Goal: Find contact information: Find contact information

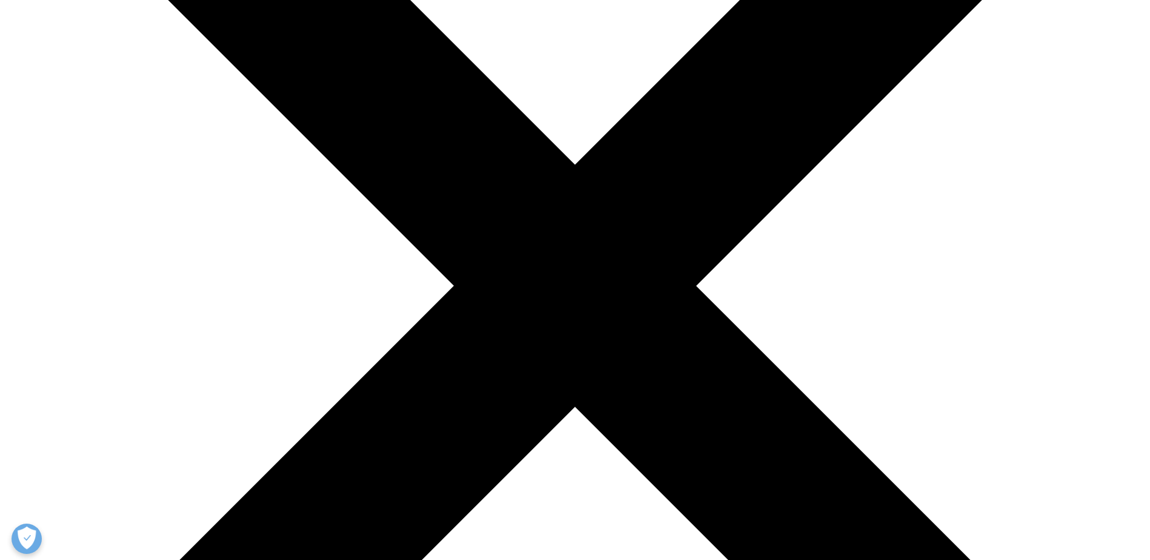
scroll to position [303, 0]
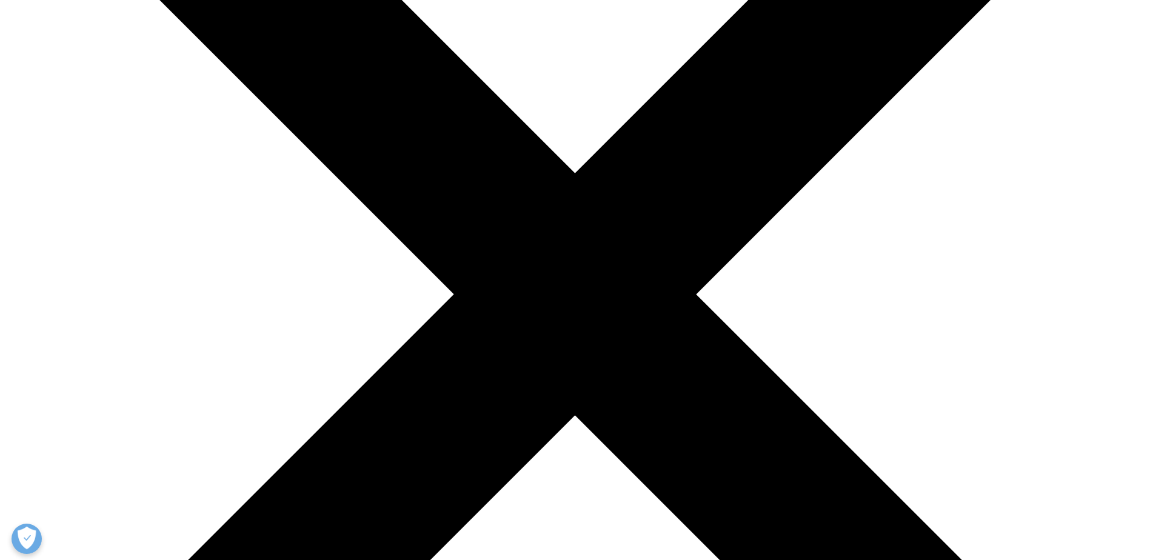
scroll to position [242, 0]
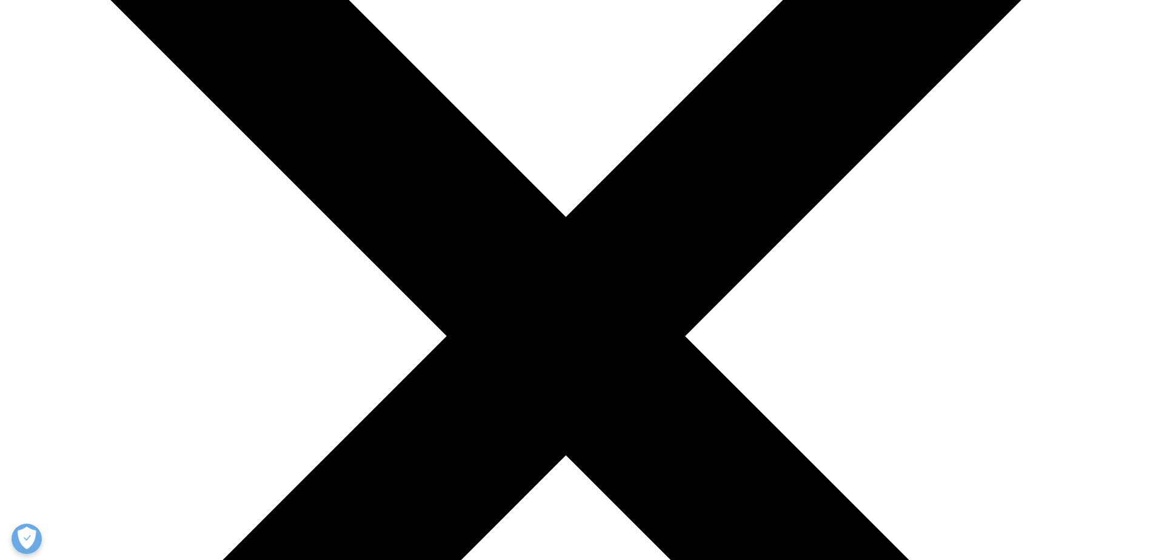
scroll to position [447, 0]
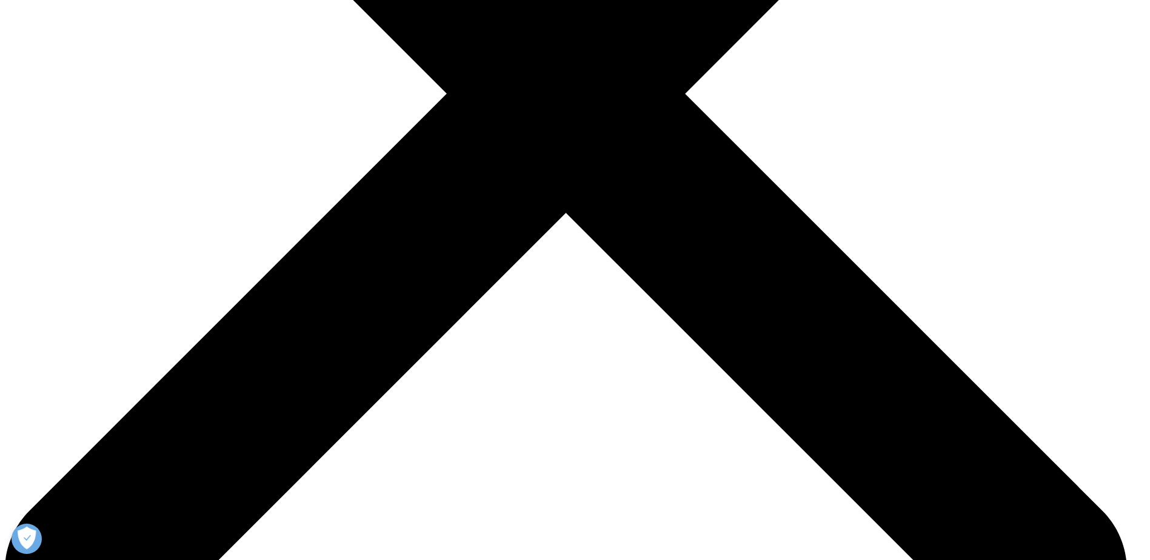
scroll to position [0, 0]
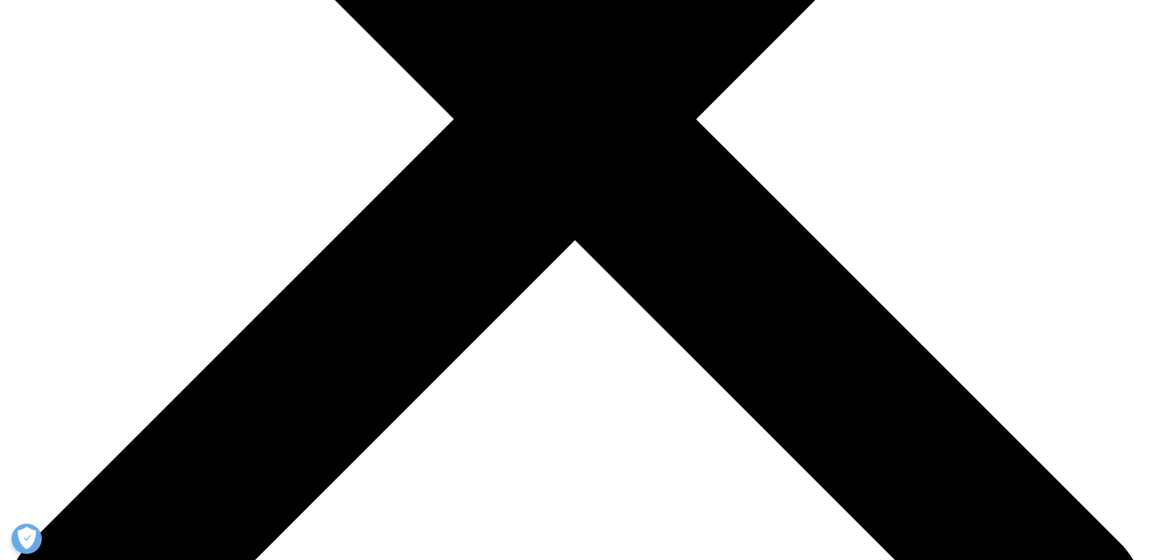
scroll to position [404, 0]
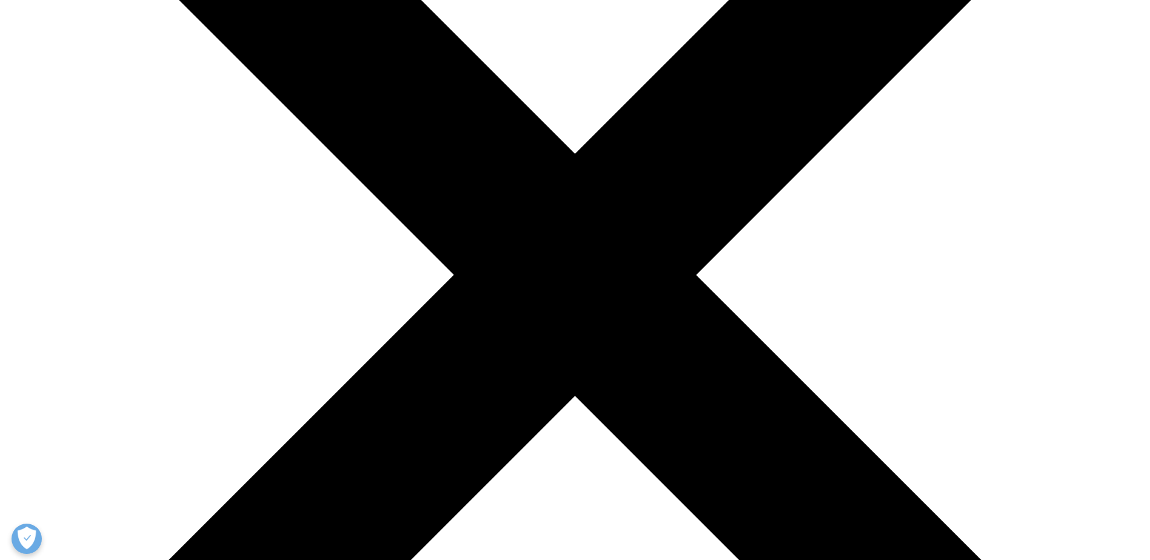
scroll to position [282, 0]
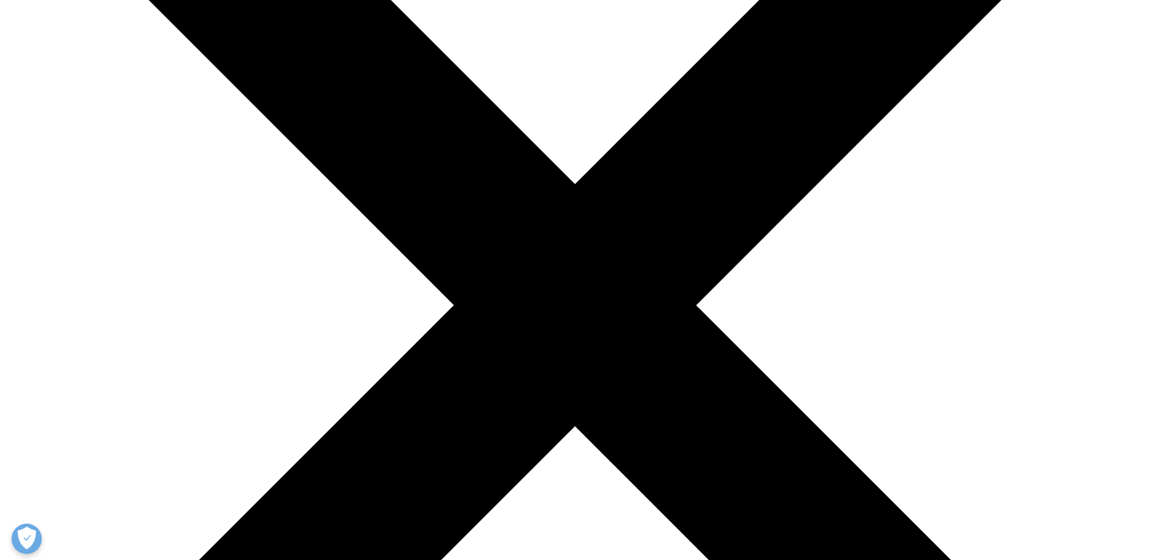
drag, startPoint x: 487, startPoint y: 197, endPoint x: 287, endPoint y: 206, distance: 200.2
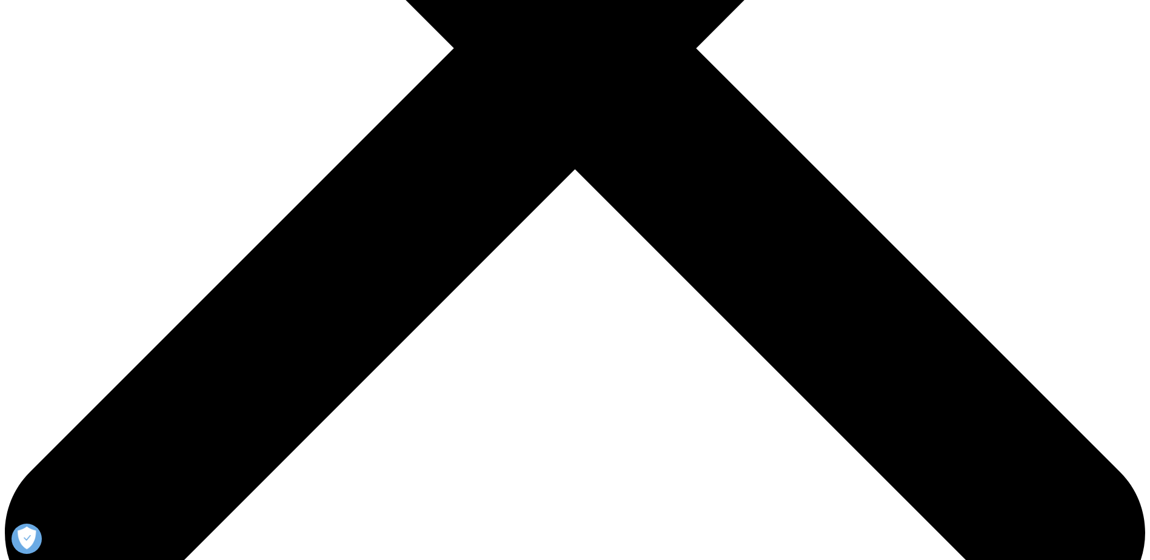
scroll to position [585, 0]
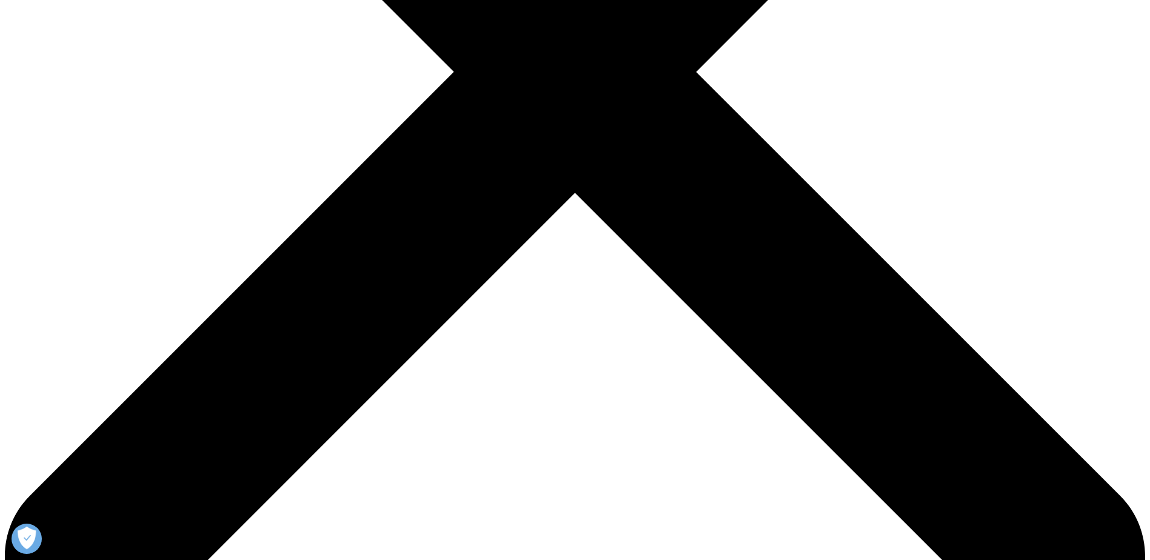
scroll to position [242, 0]
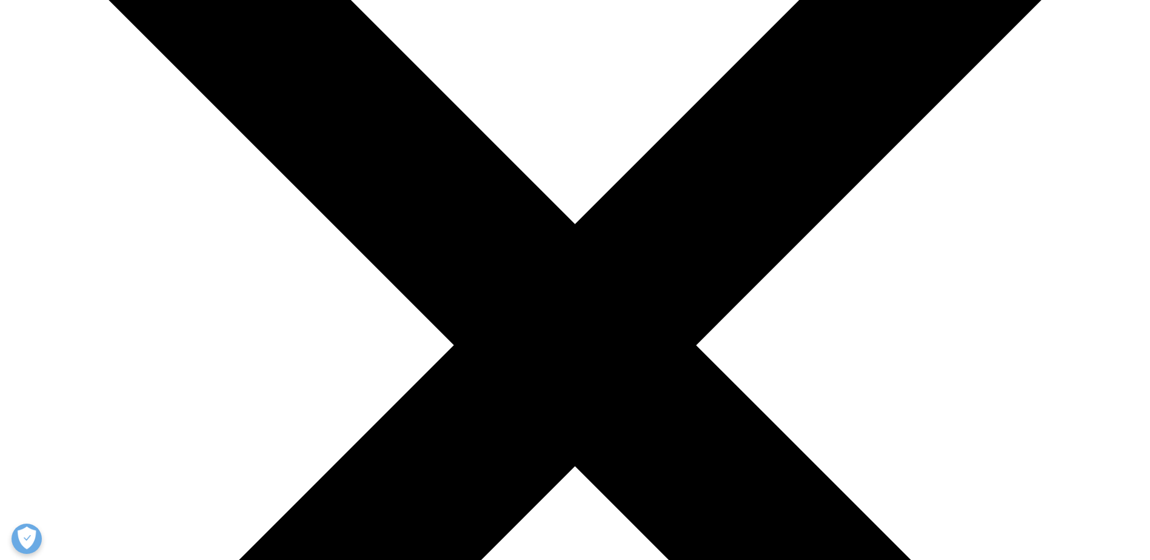
drag, startPoint x: 636, startPoint y: 106, endPoint x: 545, endPoint y: 171, distance: 112.2
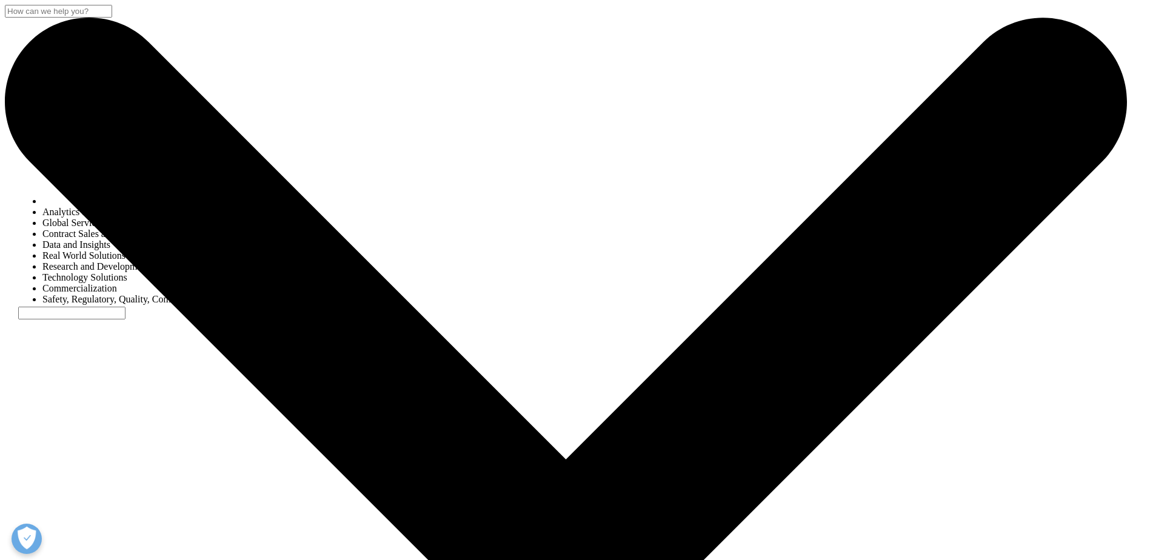
select select "Other"
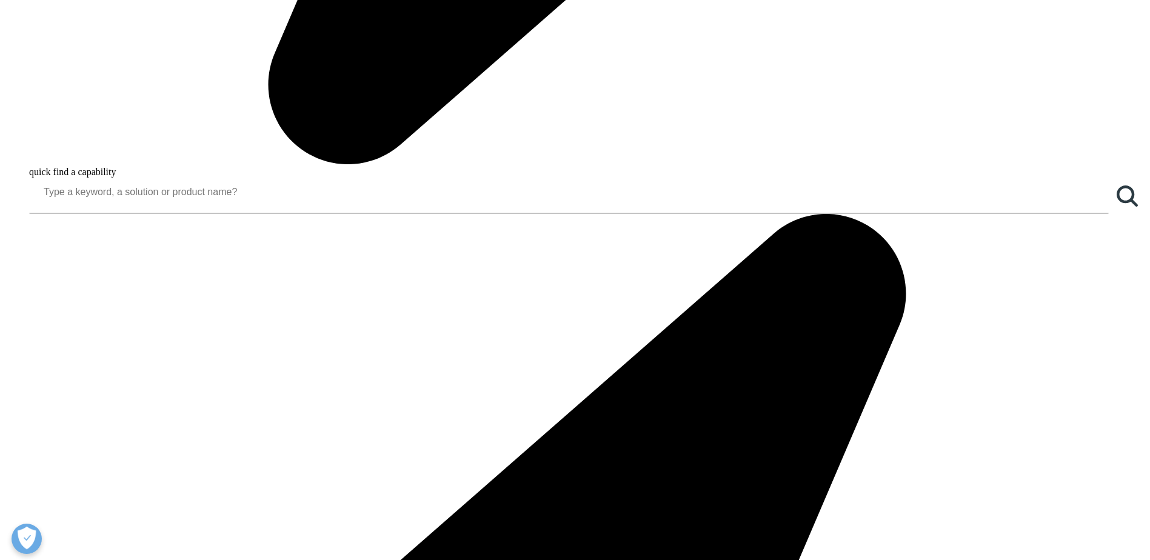
scroll to position [1472, 0]
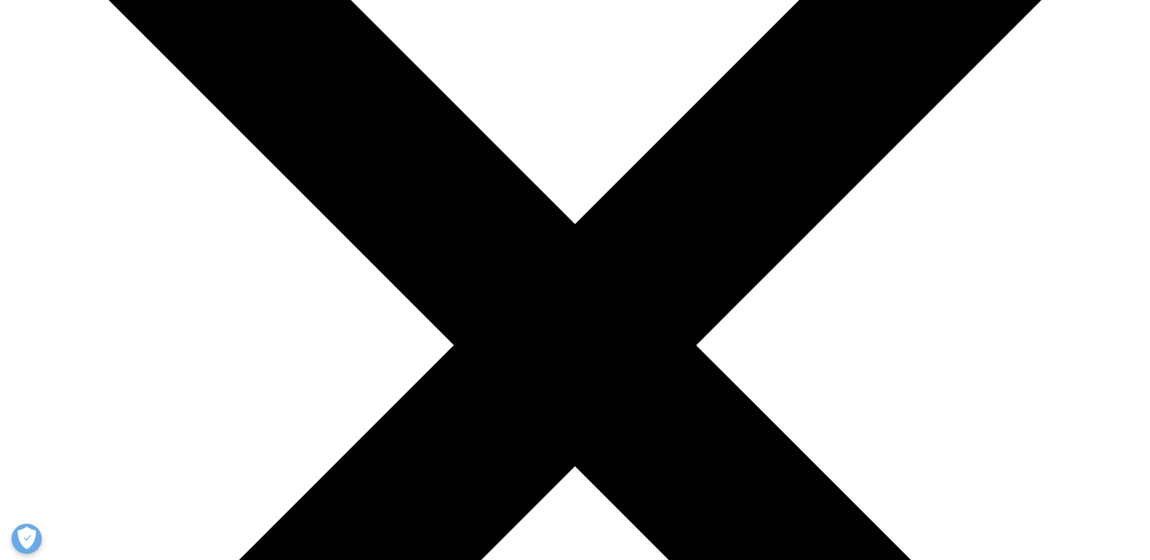
scroll to position [303, 0]
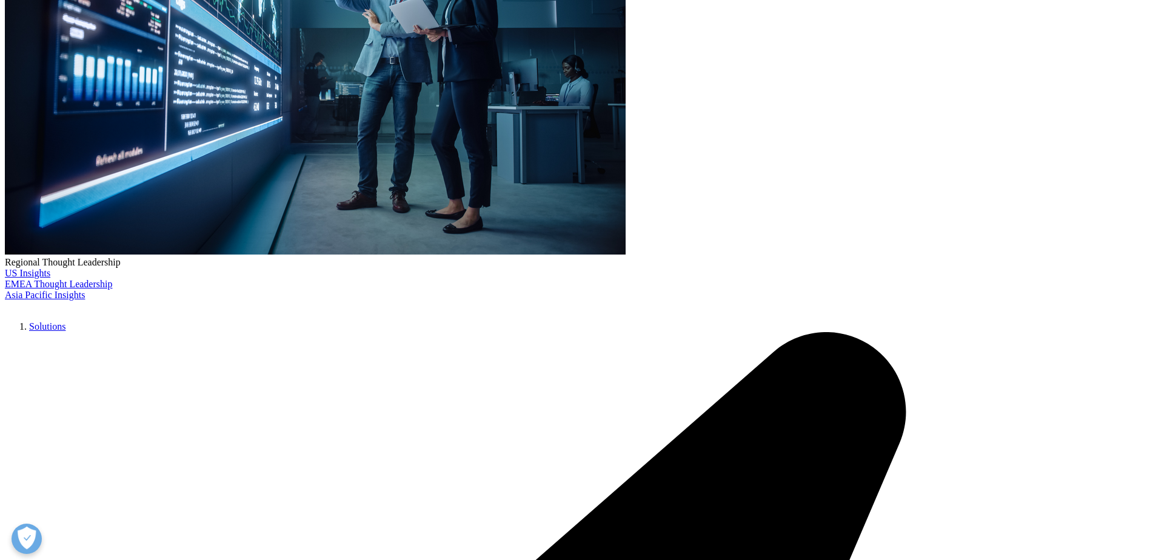
drag, startPoint x: 341, startPoint y: 437, endPoint x: 682, endPoint y: 435, distance: 341.8
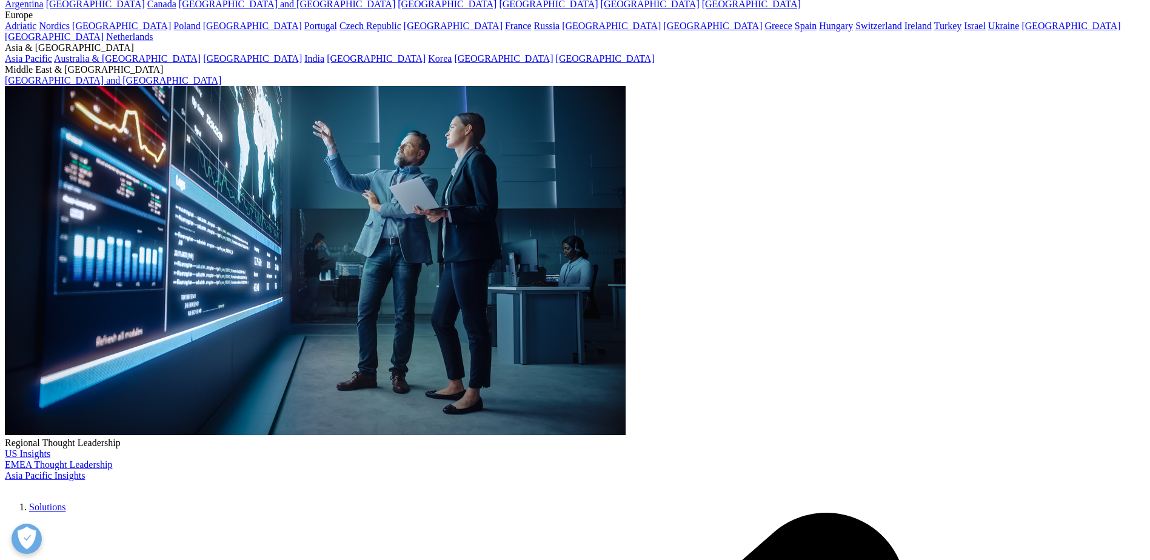
scroll to position [0, 0]
